Goal: Task Accomplishment & Management: Manage account settings

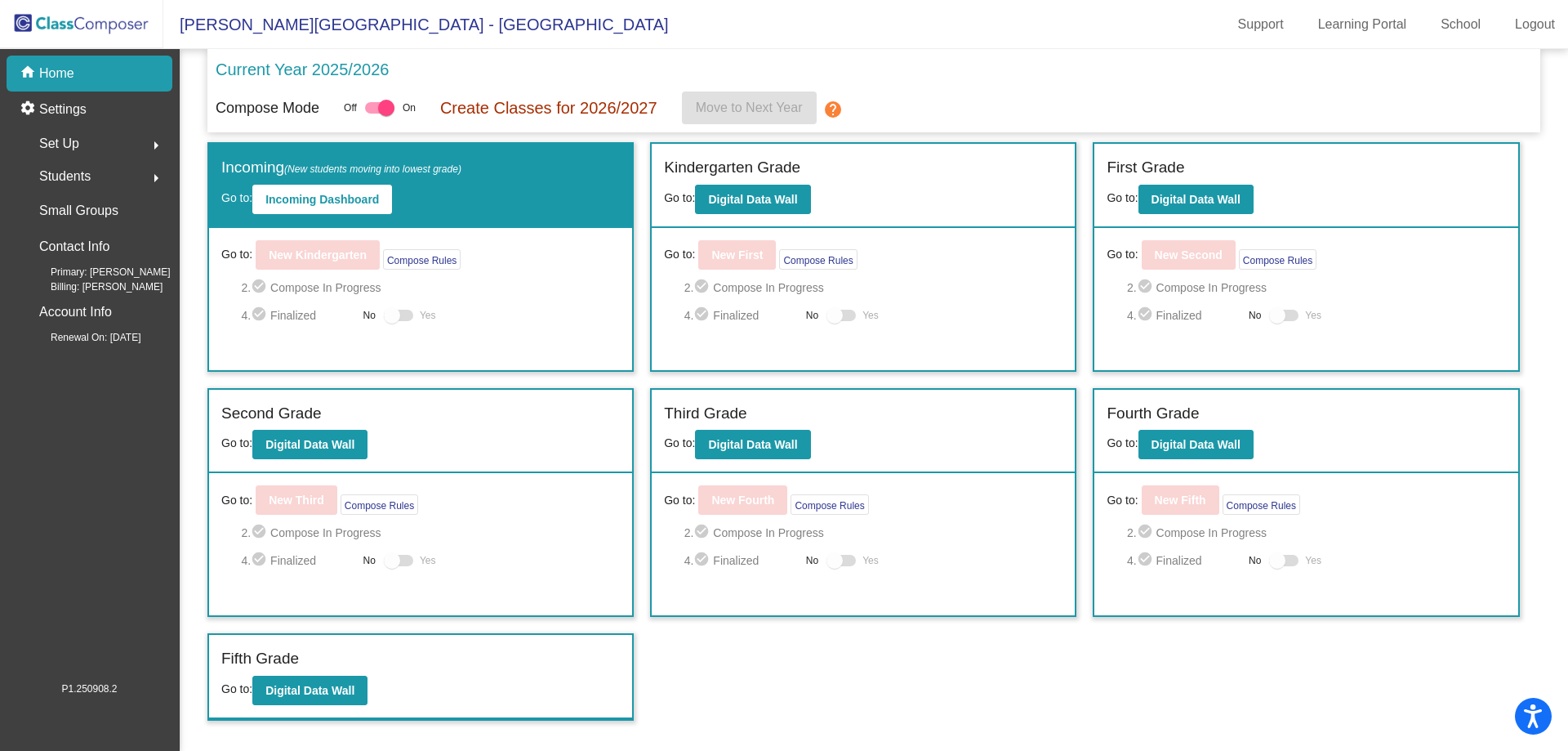
click at [51, 42] on img at bounding box center [81, 24] width 163 height 48
click at [45, 66] on p "Home" at bounding box center [57, 73] width 35 height 20
click at [98, 85] on div "home Home" at bounding box center [89, 74] width 166 height 36
click at [119, 155] on div "Set Up arrow_right" at bounding box center [94, 143] width 156 height 33
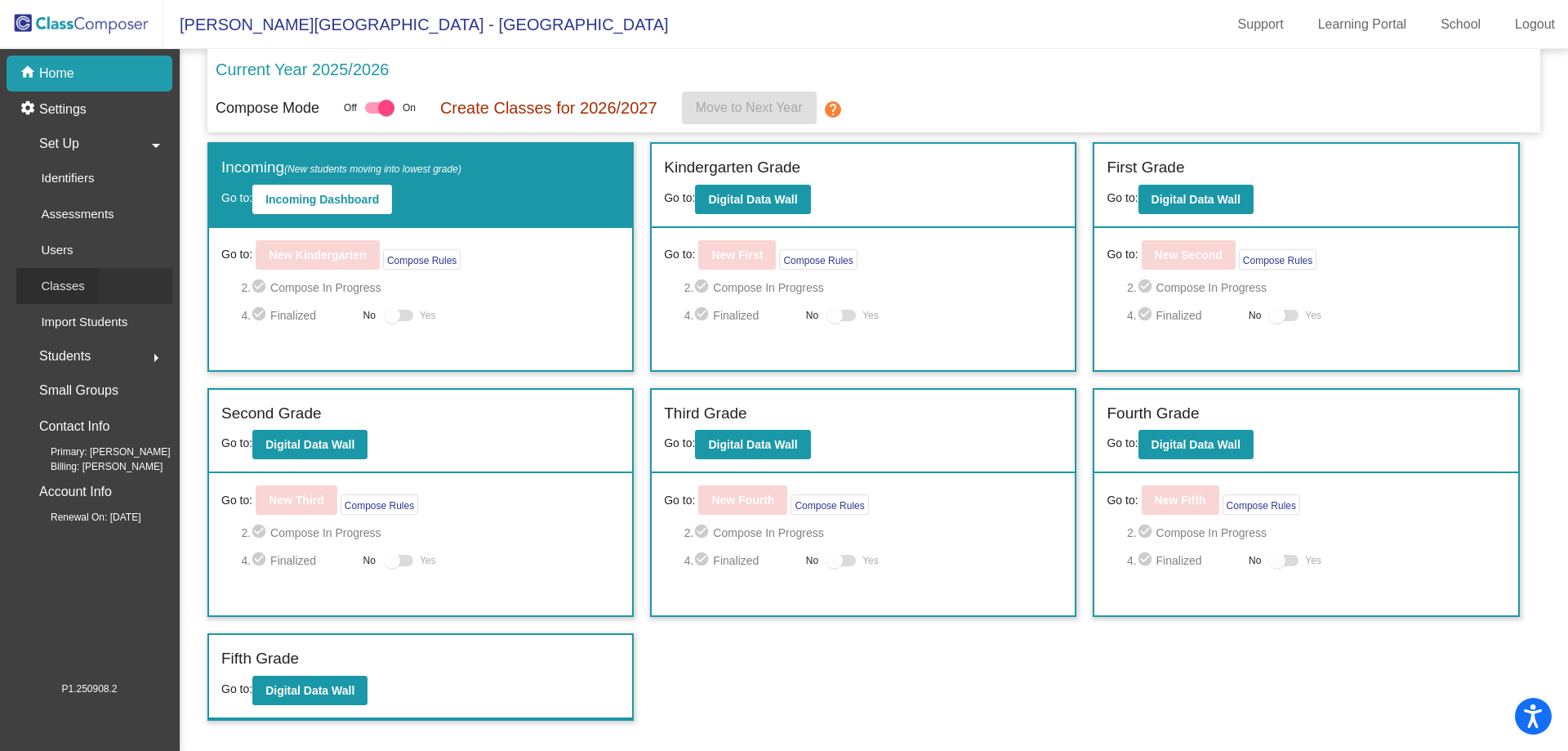
click at [96, 282] on div "Classes" at bounding box center [57, 286] width 81 height 36
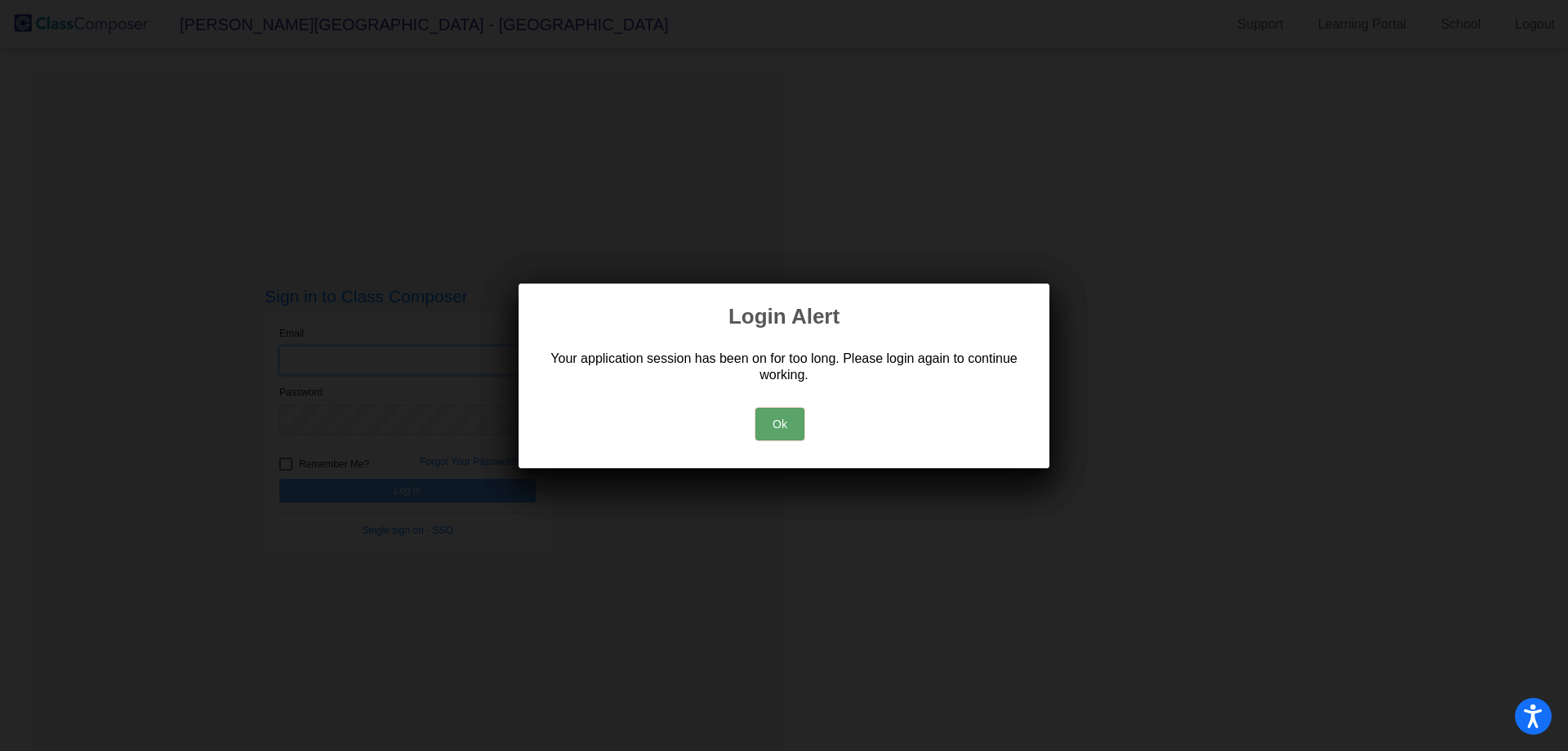
type input "[EMAIL_ADDRESS][DOMAIN_NAME]"
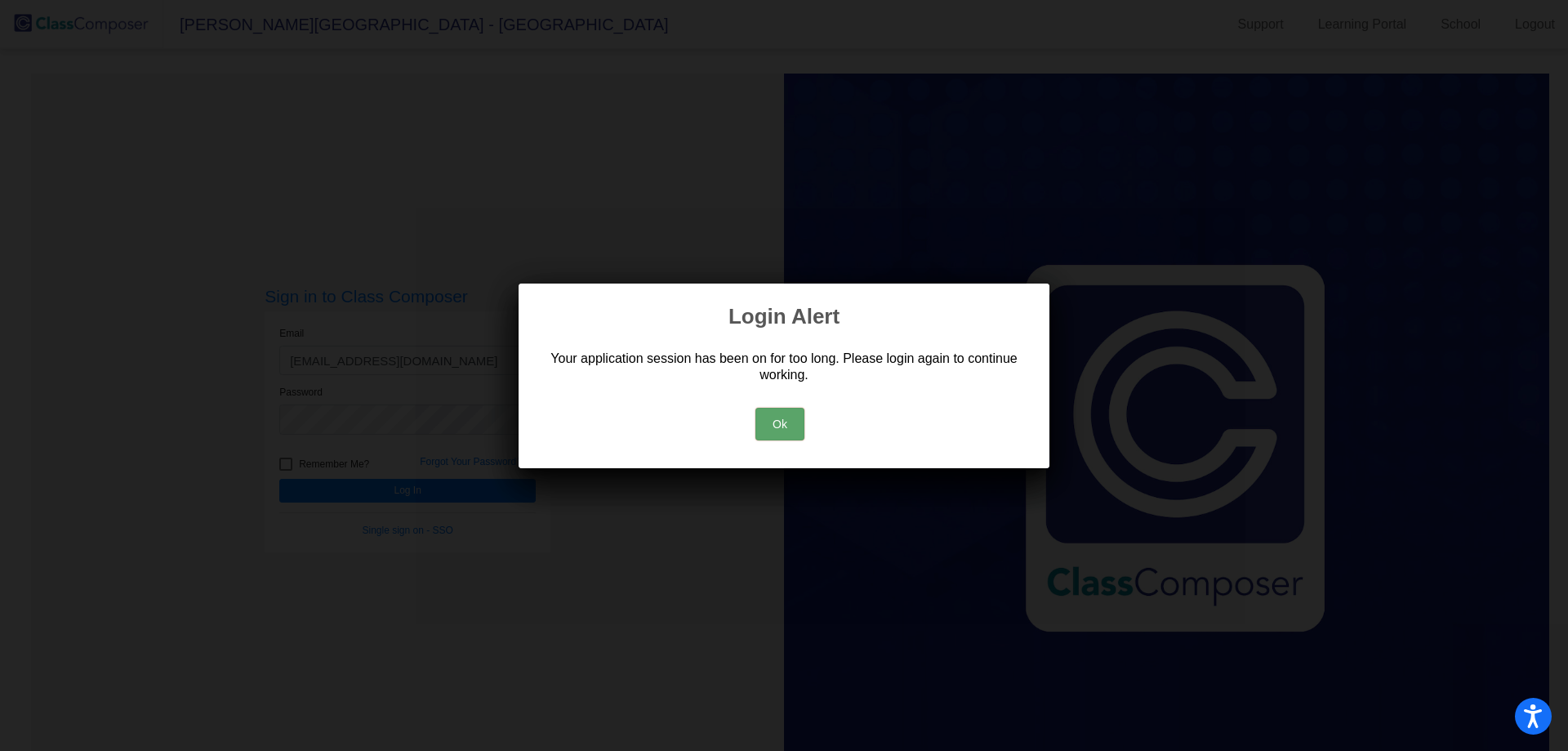
click at [781, 428] on button "Ok" at bounding box center [779, 424] width 49 height 33
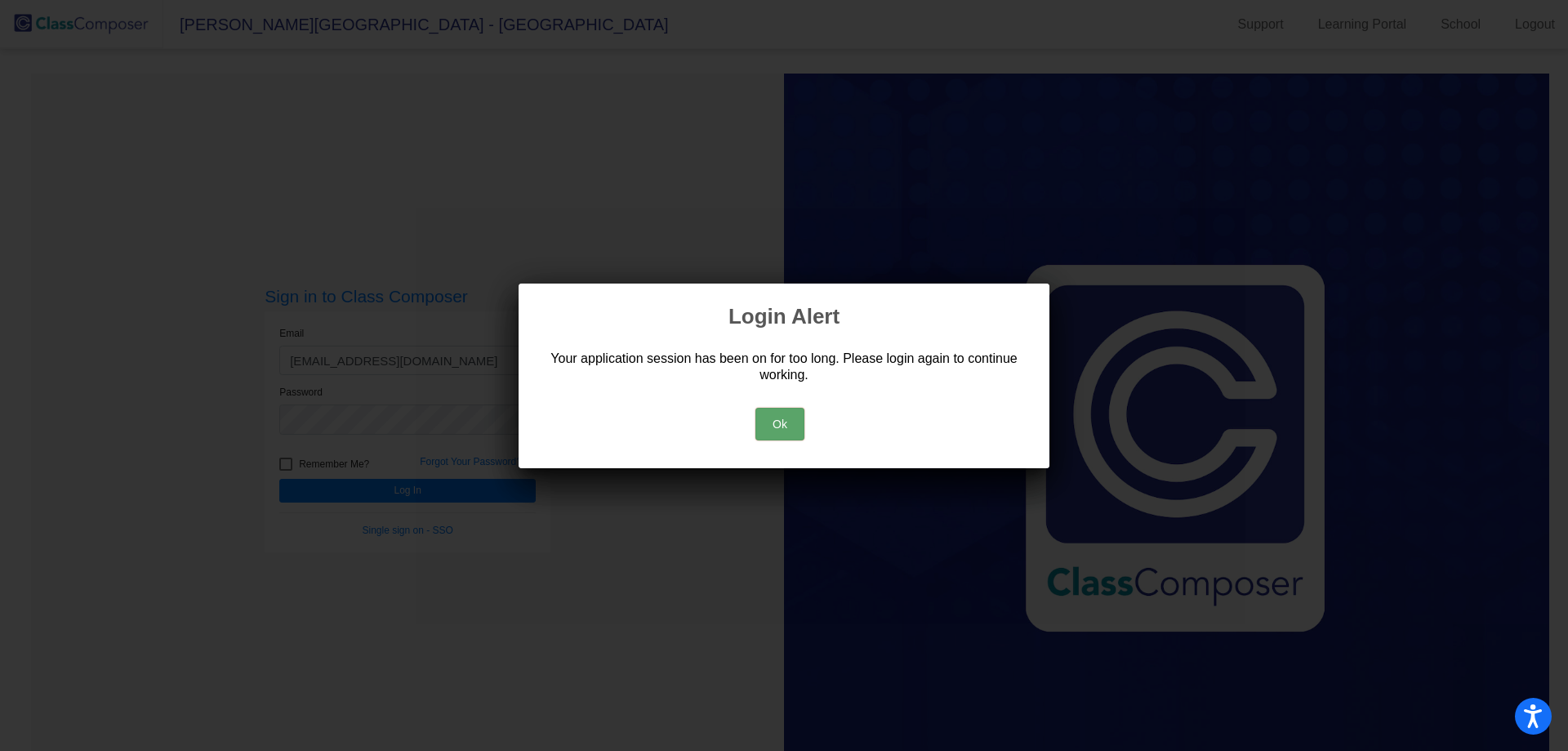
click at [751, 432] on div "Ok" at bounding box center [783, 420] width 492 height 58
drag, startPoint x: 760, startPoint y: 428, endPoint x: 757, endPoint y: 438, distance: 10.4
click at [758, 435] on button "Ok" at bounding box center [779, 424] width 49 height 33
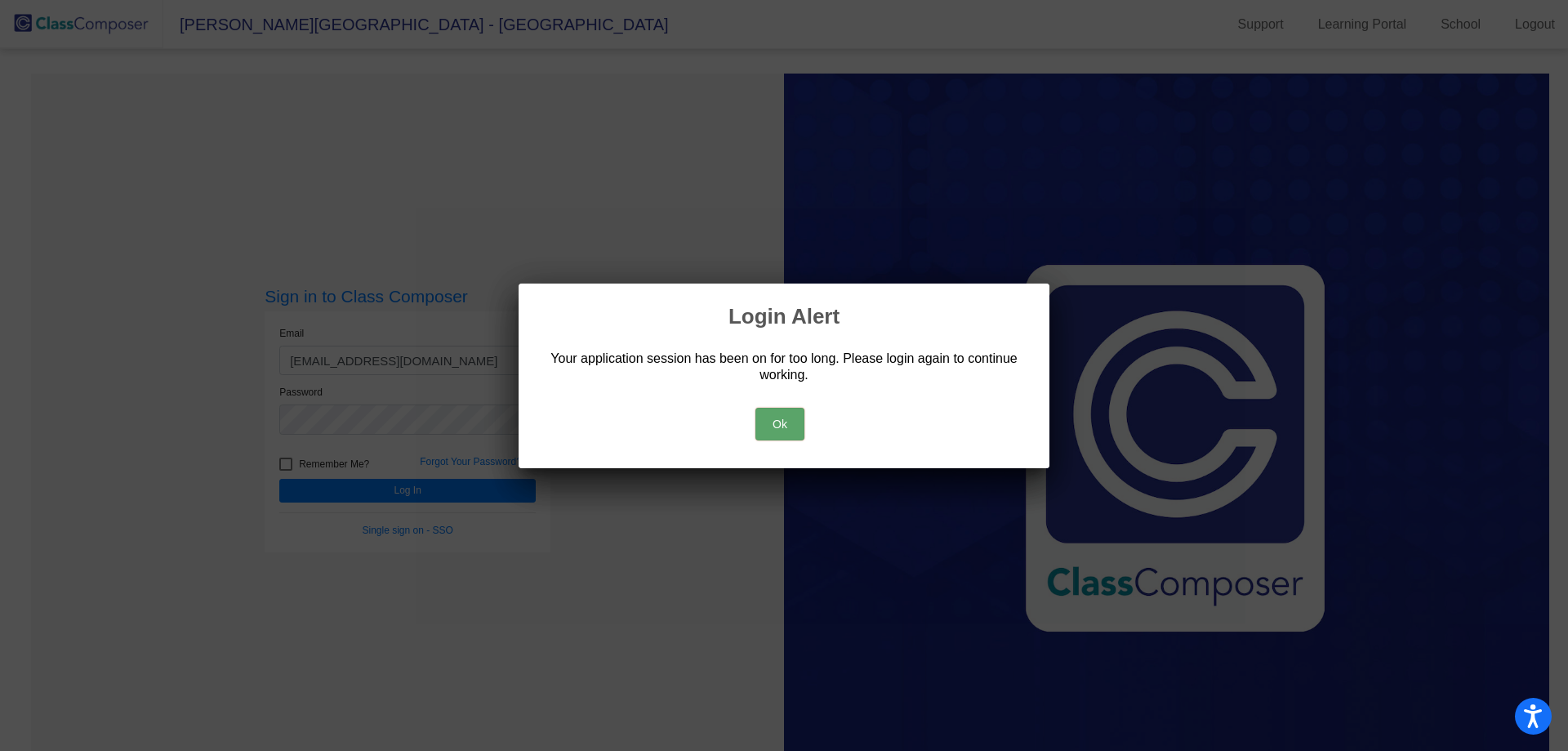
click at [795, 415] on button "Ok" at bounding box center [779, 424] width 49 height 33
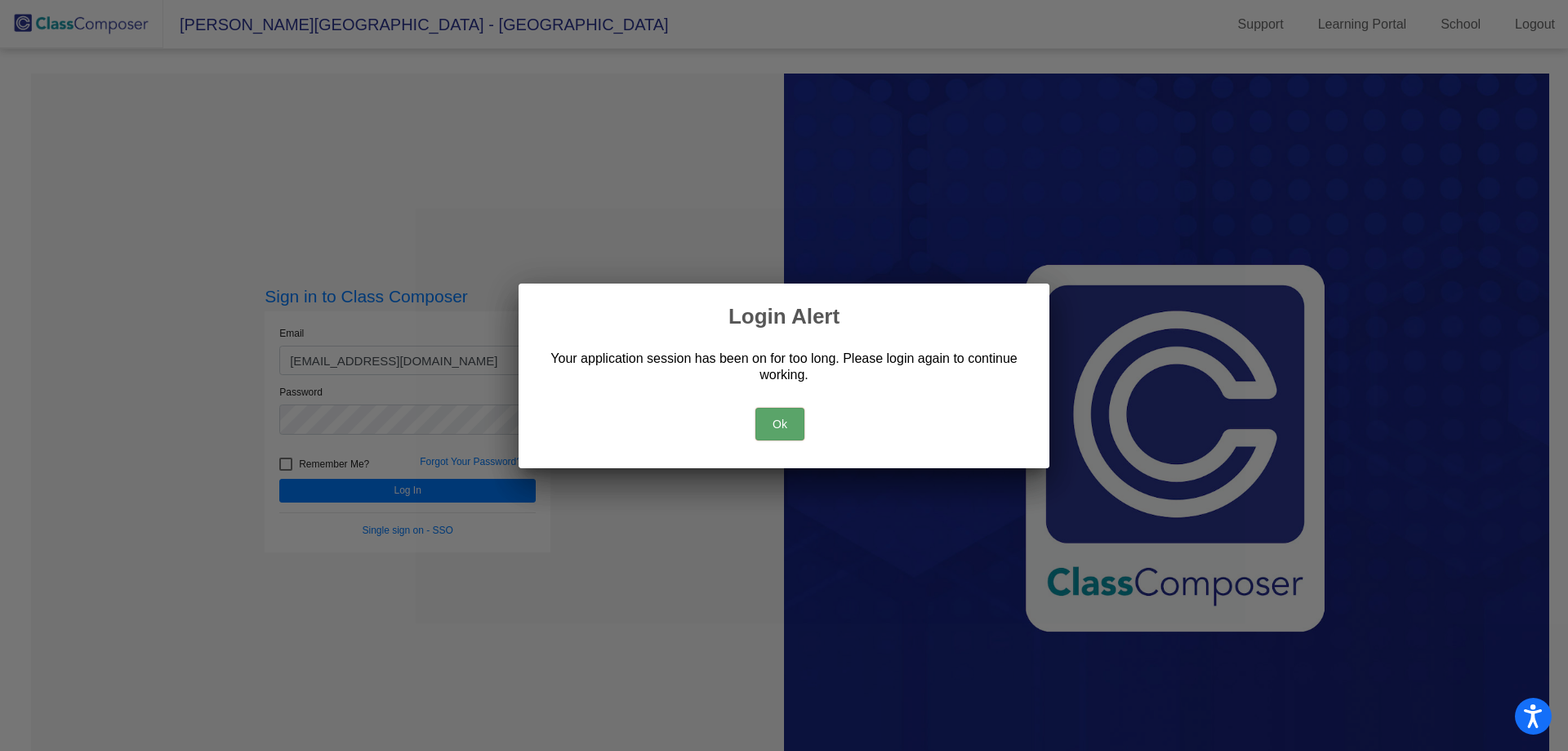
drag, startPoint x: 826, startPoint y: 434, endPoint x: 791, endPoint y: 432, distance: 35.1
click at [820, 433] on div "Ok" at bounding box center [783, 420] width 492 height 58
click at [791, 432] on button "Ok" at bounding box center [779, 424] width 49 height 33
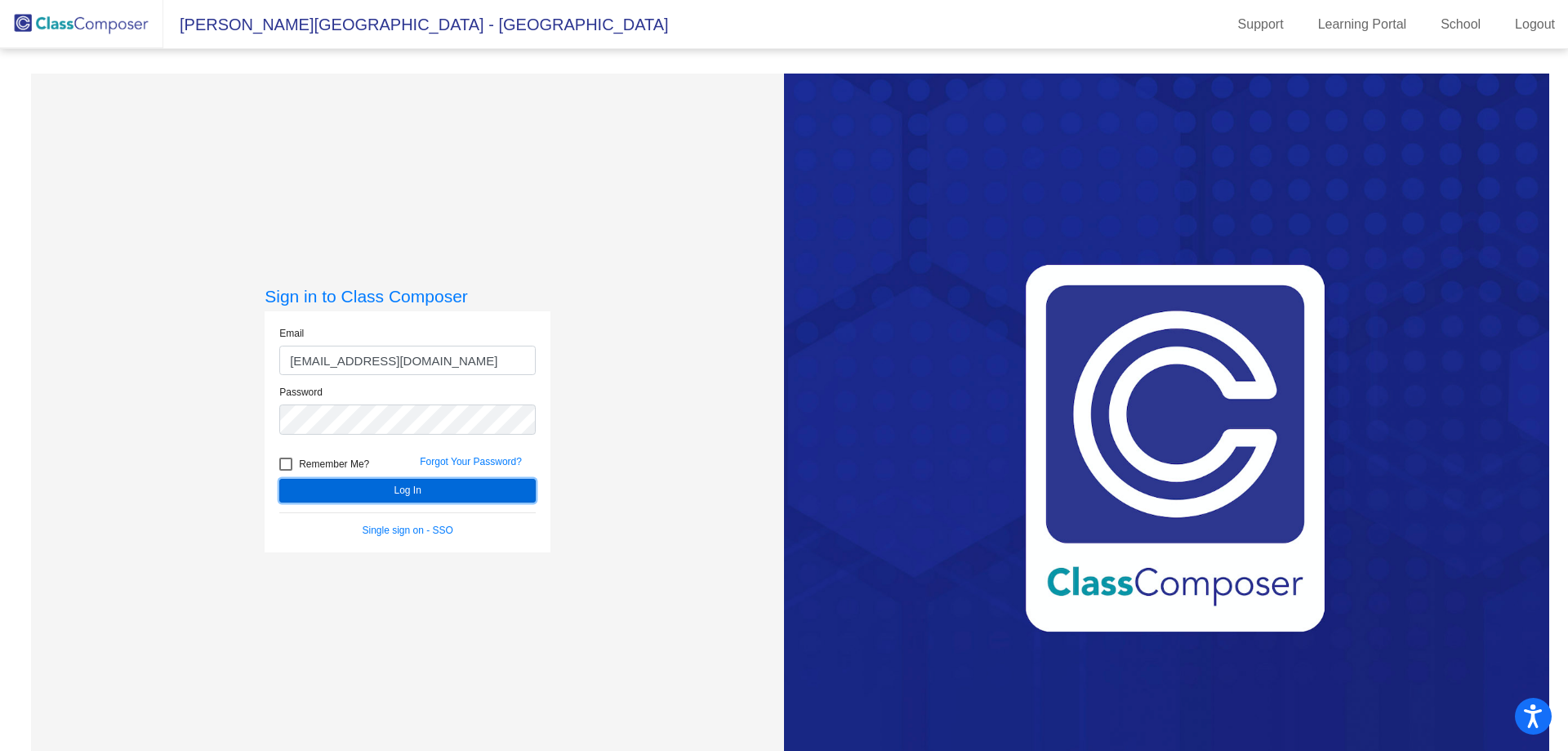
click at [429, 487] on button "Log In" at bounding box center [407, 491] width 256 height 24
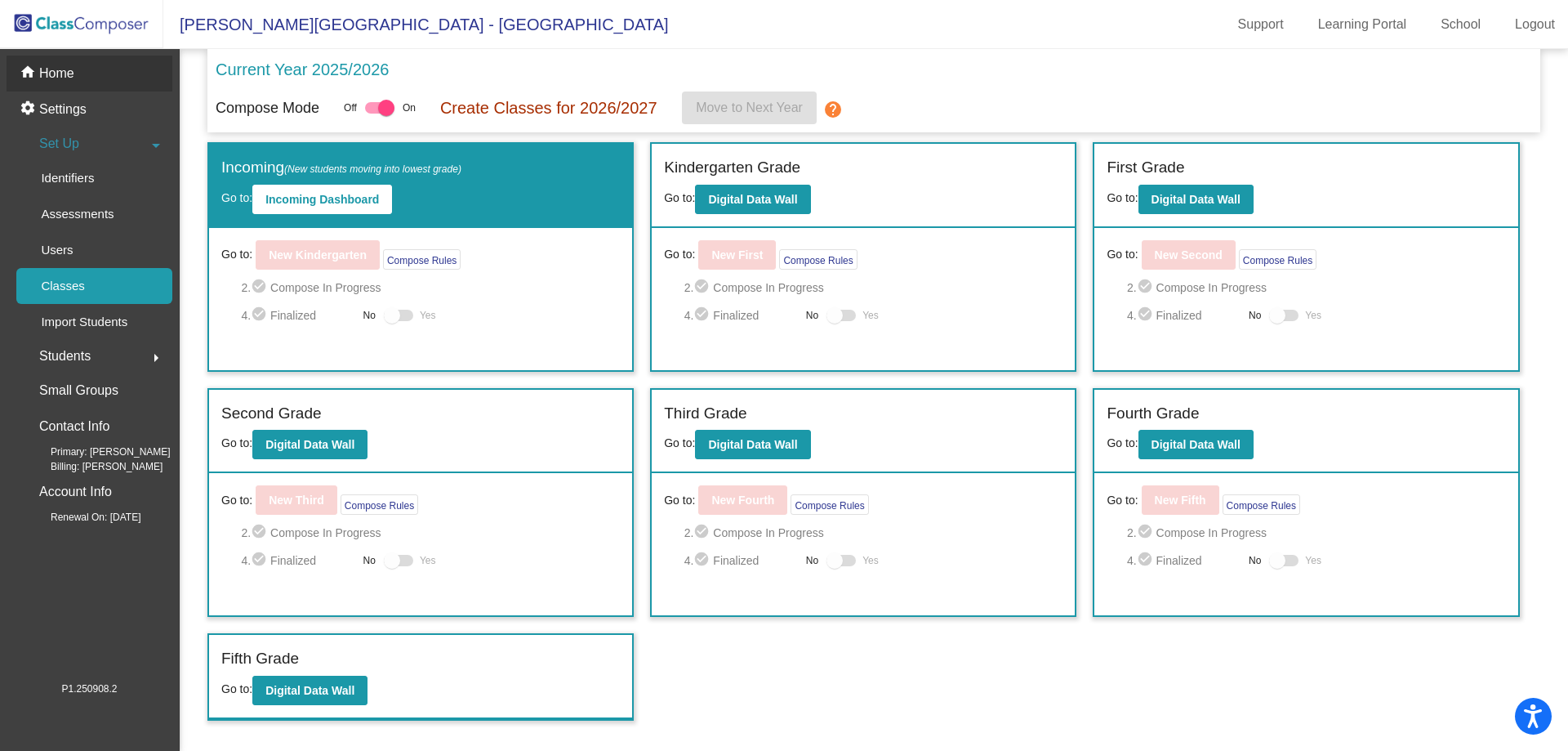
click at [77, 68] on div "home Home" at bounding box center [89, 74] width 166 height 36
